Goal: Find specific page/section: Find specific page/section

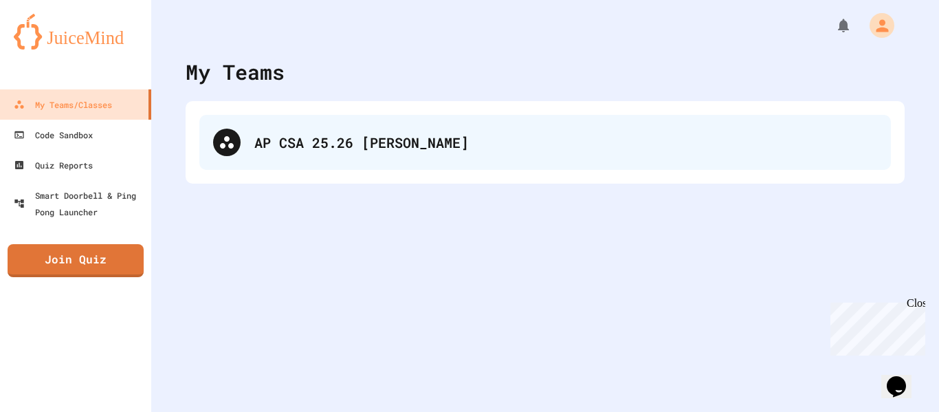
click at [365, 147] on div "AP CSA 25.26 [PERSON_NAME]" at bounding box center [565, 142] width 623 height 21
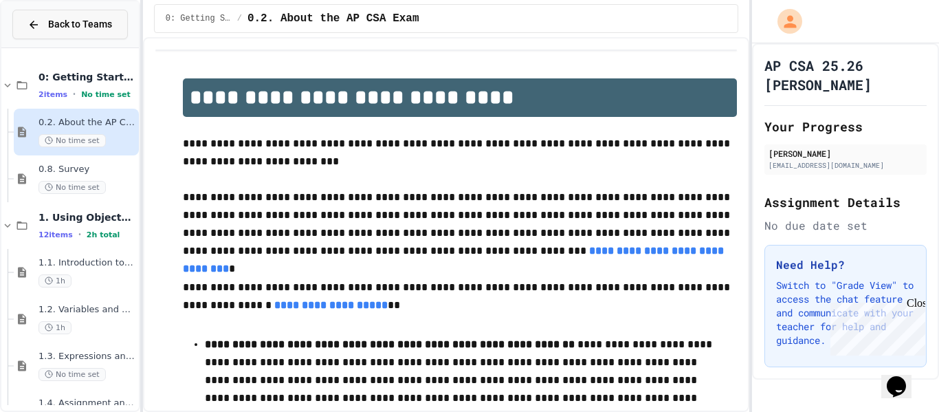
click at [47, 23] on div "Back to Teams" at bounding box center [69, 24] width 85 height 14
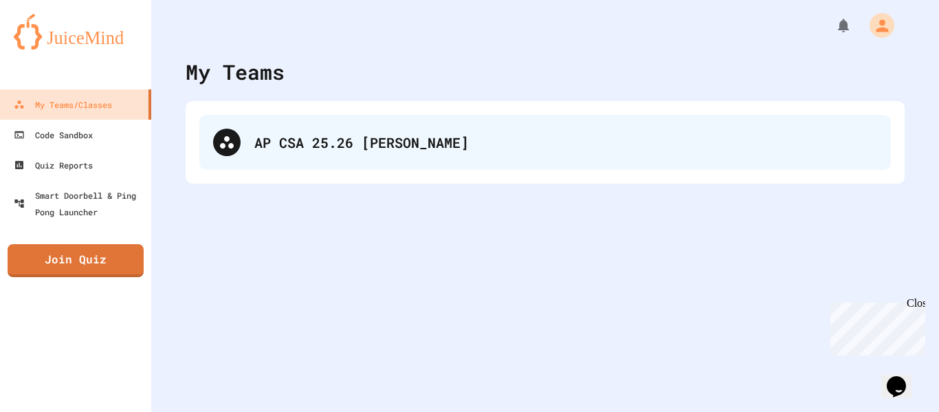
click at [200, 136] on div "AP CSA 25.26 [PERSON_NAME]" at bounding box center [545, 142] width 692 height 55
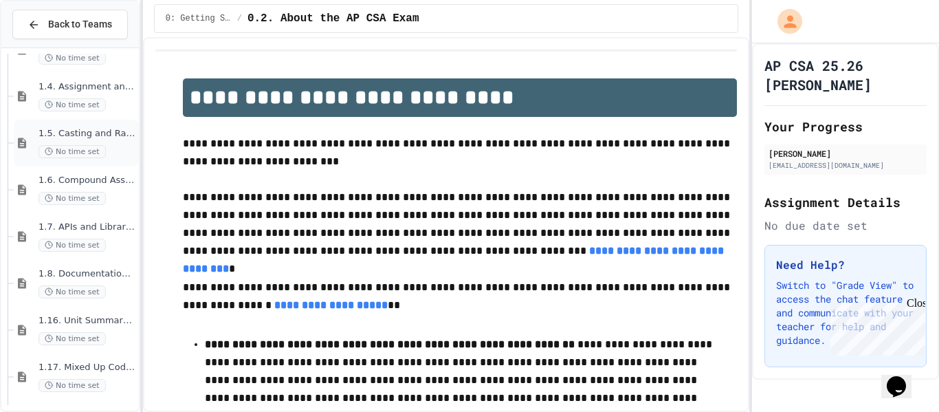
scroll to position [316, 0]
click at [99, 217] on div "1.7. APIs and Libraries No time set" at bounding box center [76, 237] width 125 height 47
